Goal: Task Accomplishment & Management: Use online tool/utility

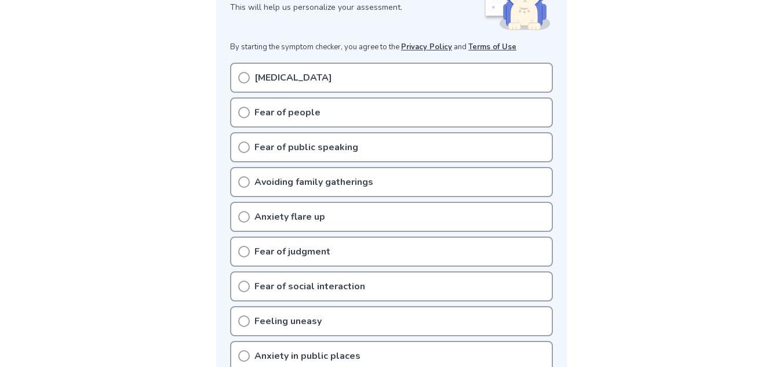
scroll to position [174, 0]
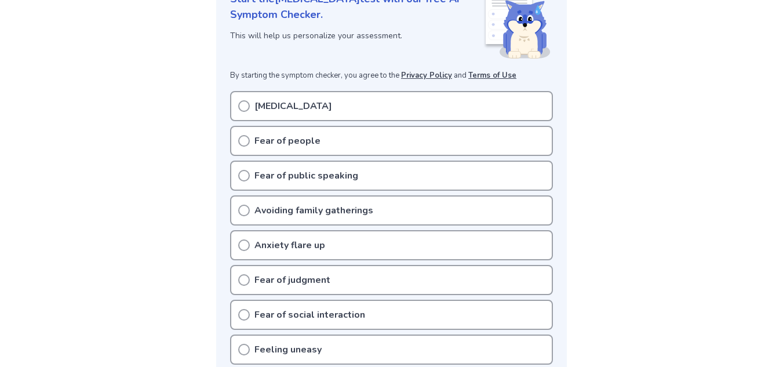
click at [359, 178] on div "Fear of public speaking" at bounding box center [391, 176] width 323 height 30
click at [240, 172] on circle at bounding box center [244, 175] width 10 height 10
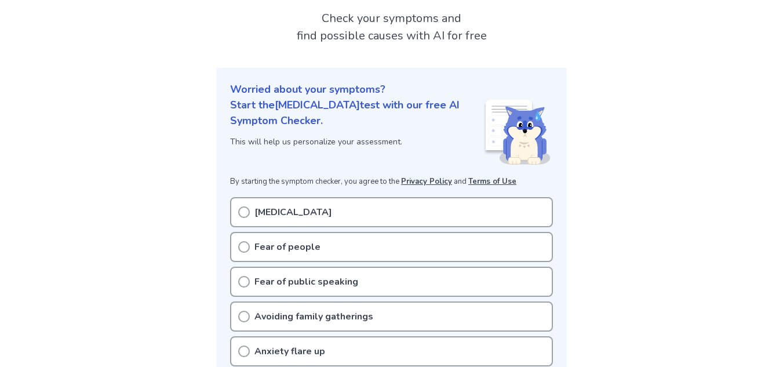
scroll to position [58, 0]
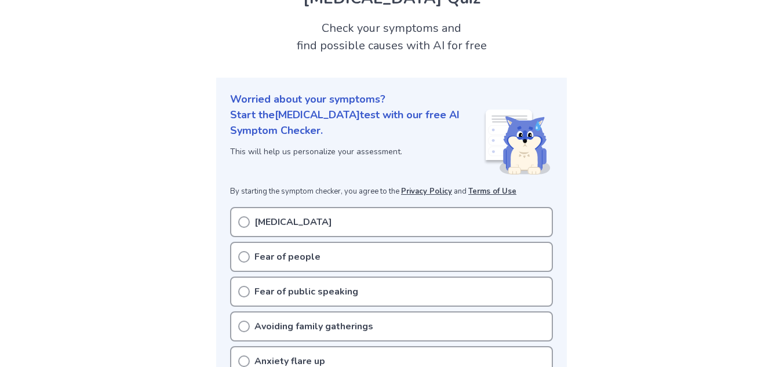
drag, startPoint x: 234, startPoint y: 90, endPoint x: 340, endPoint y: 132, distance: 114.2
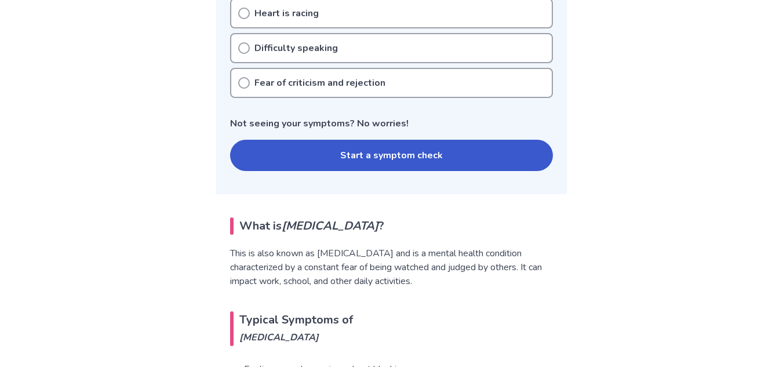
scroll to position [522, 0]
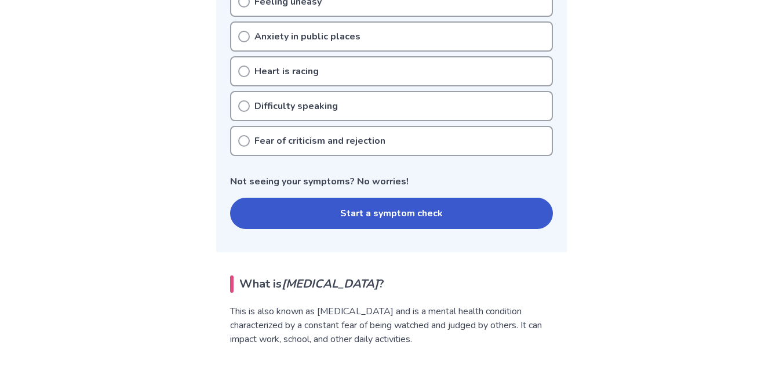
click at [316, 219] on button "Start a symptom check" at bounding box center [391, 213] width 323 height 31
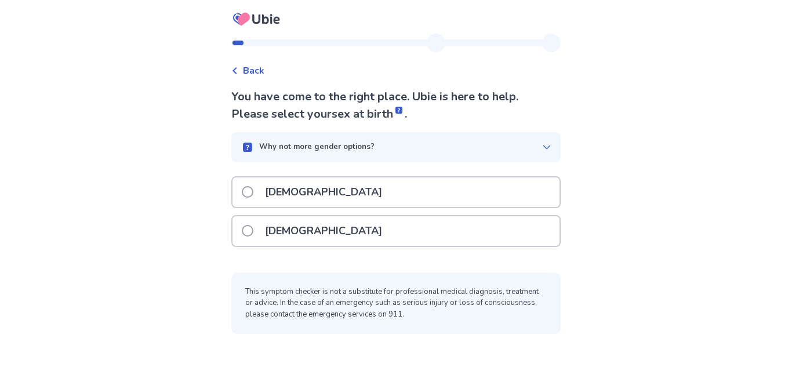
click at [271, 241] on p "Female" at bounding box center [323, 231] width 131 height 30
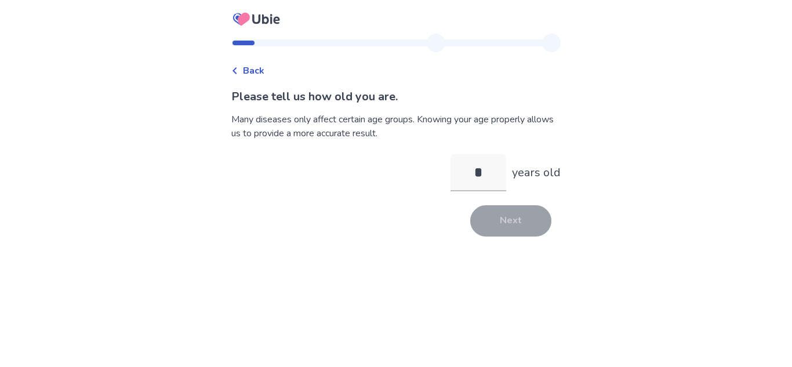
type input "**"
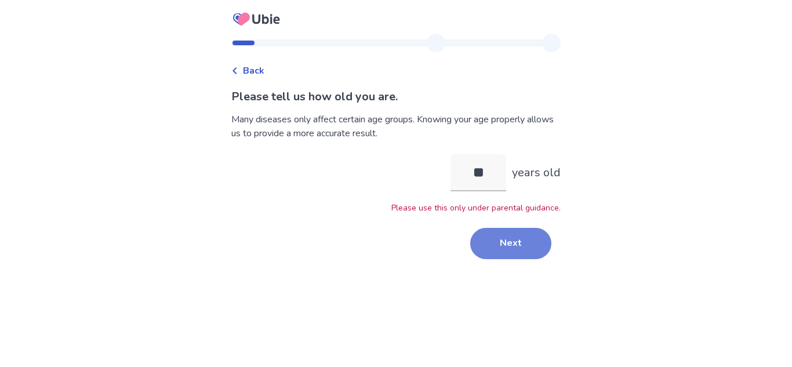
click at [519, 240] on button "Next" at bounding box center [510, 243] width 81 height 31
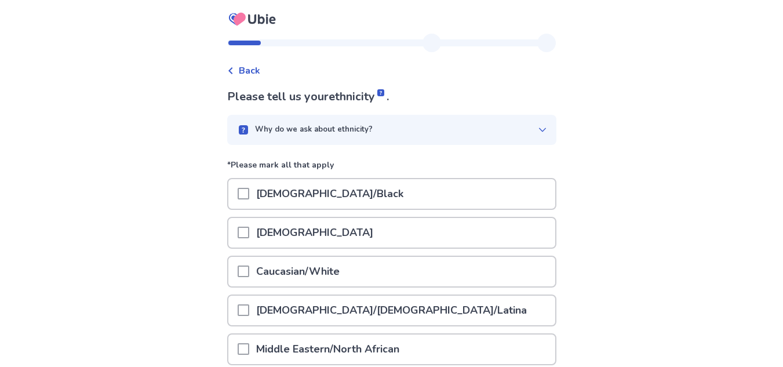
click at [316, 199] on p "African American/Black" at bounding box center [329, 194] width 161 height 30
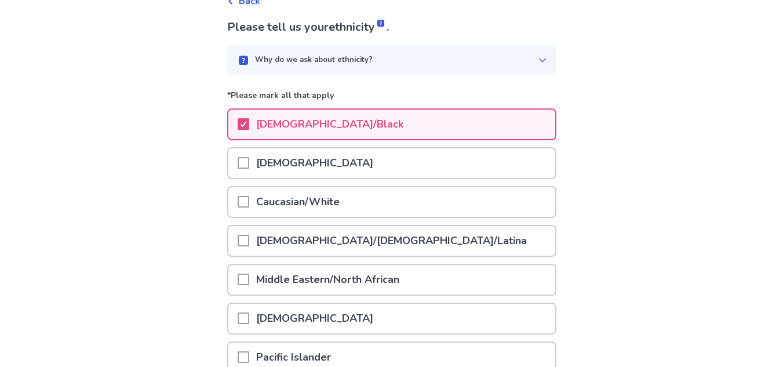
scroll to position [218, 0]
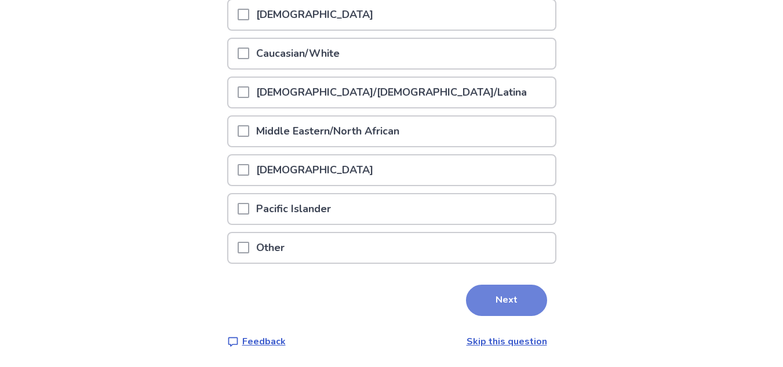
click at [521, 302] on button "Next" at bounding box center [506, 300] width 81 height 31
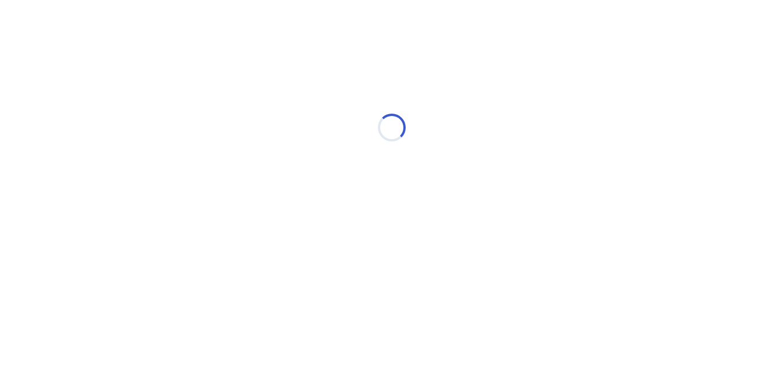
scroll to position [0, 0]
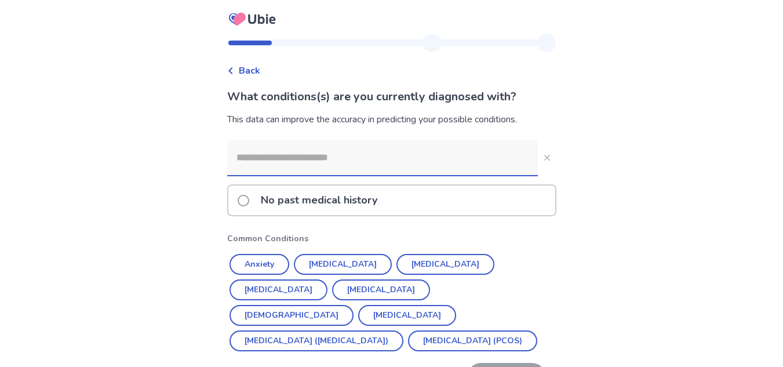
click at [362, 208] on p "No past medical history" at bounding box center [319, 201] width 130 height 30
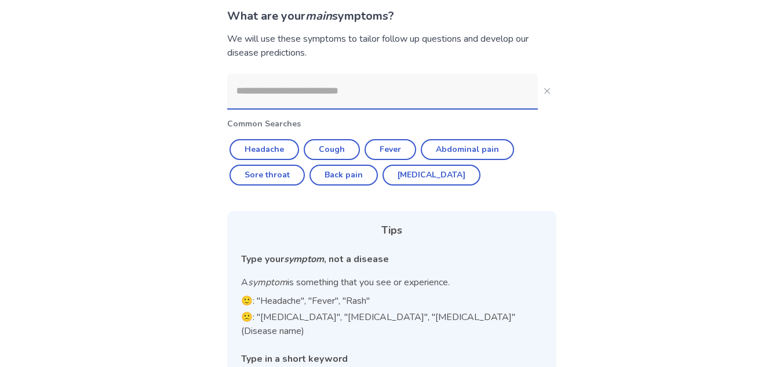
scroll to position [140, 0]
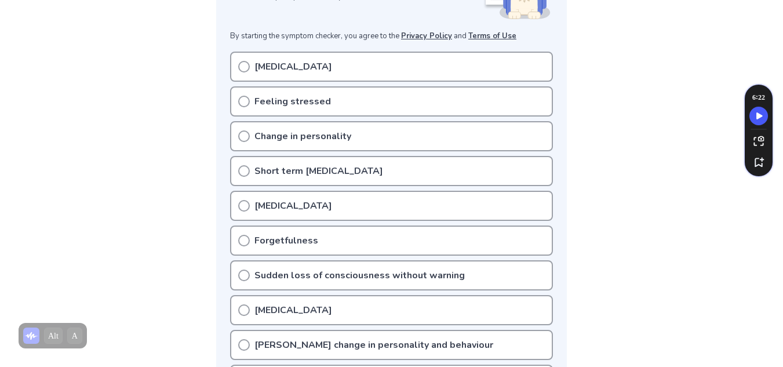
scroll to position [232, 0]
